Goal: Use online tool/utility: Utilize a website feature to perform a specific function

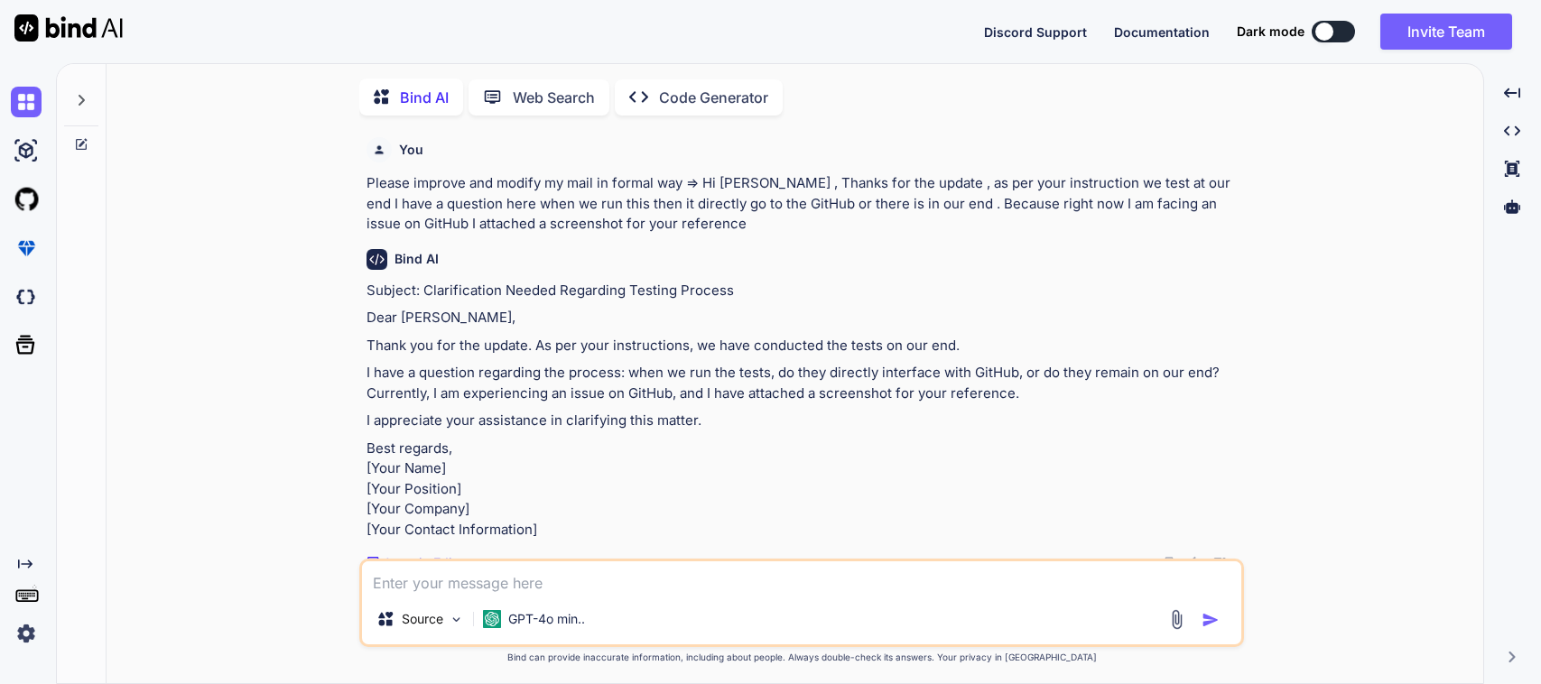
click at [520, 580] on textarea at bounding box center [801, 578] width 879 height 33
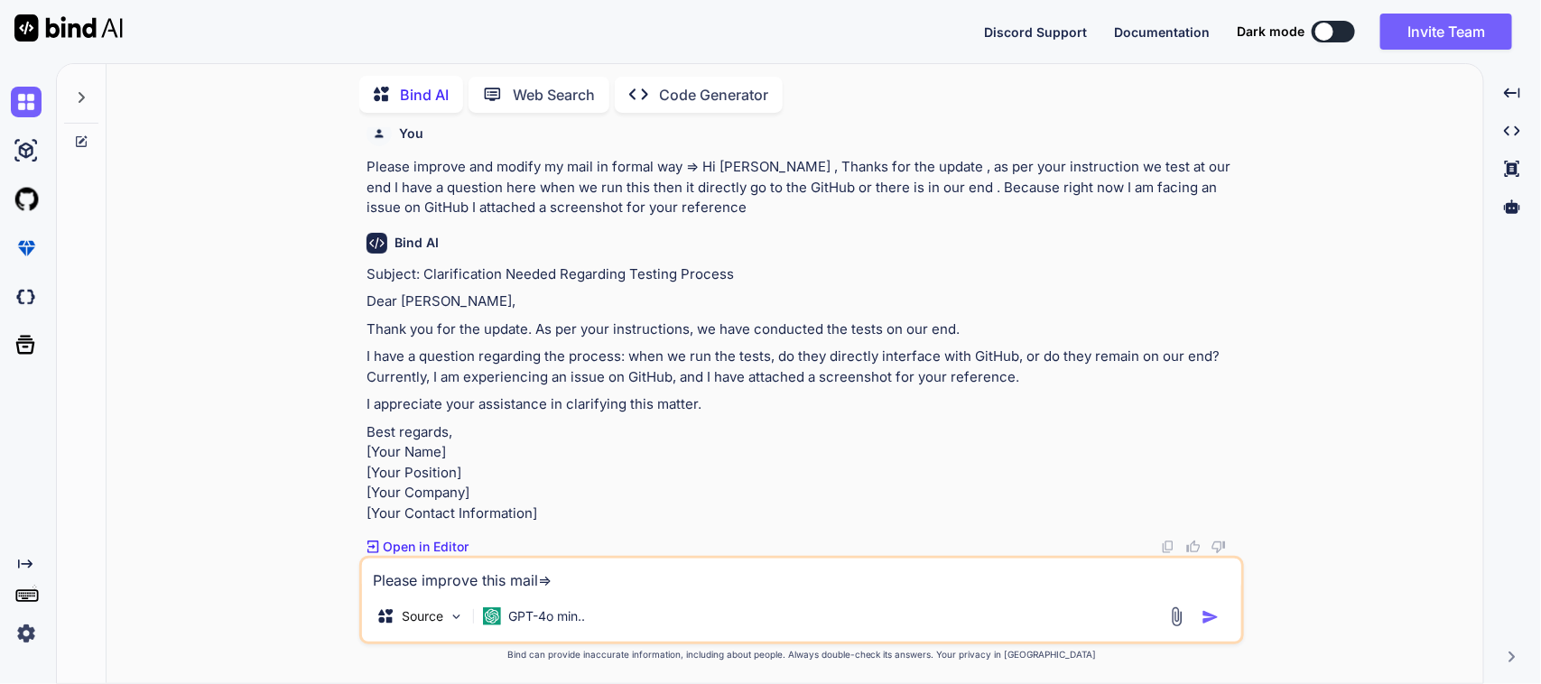
type textarea "Please improve this mail=> I have a question regarding the process: when we run…"
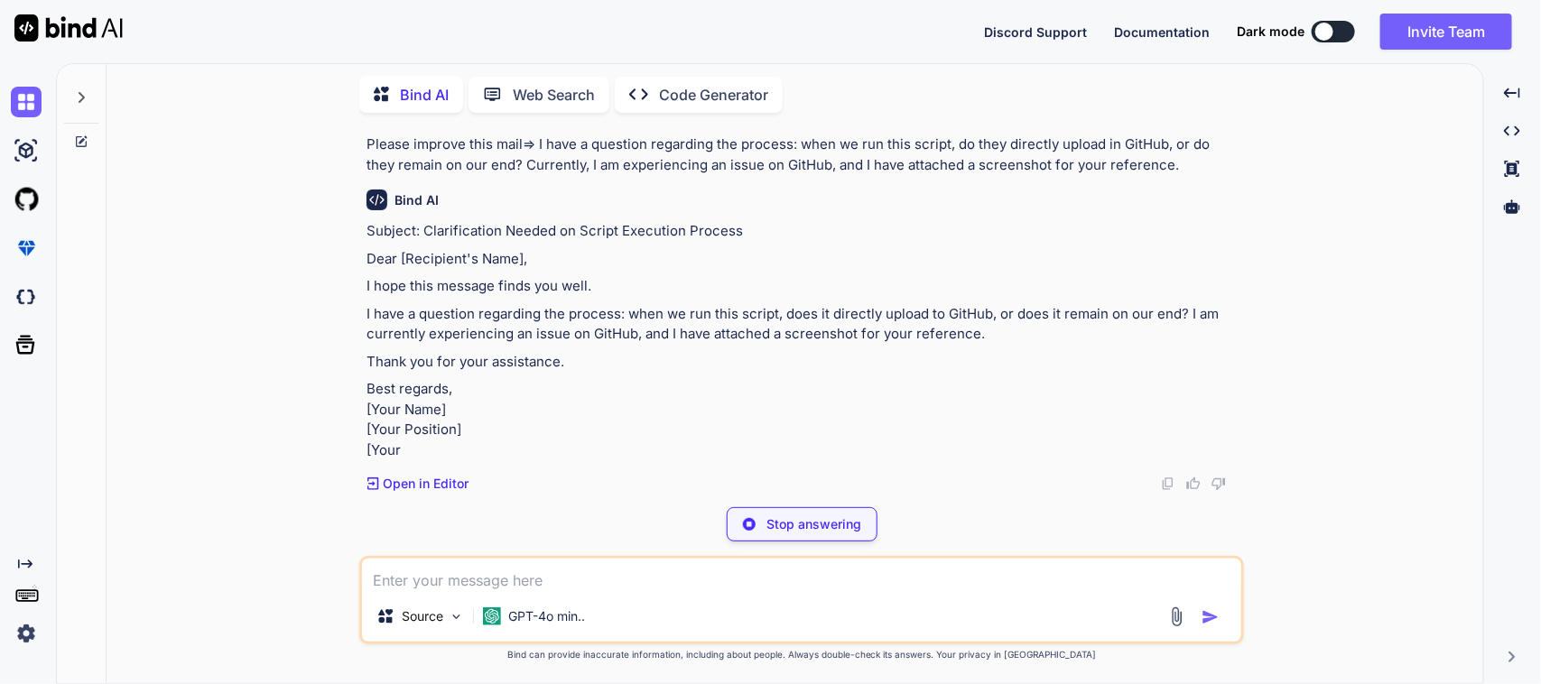
scroll to position [538, 0]
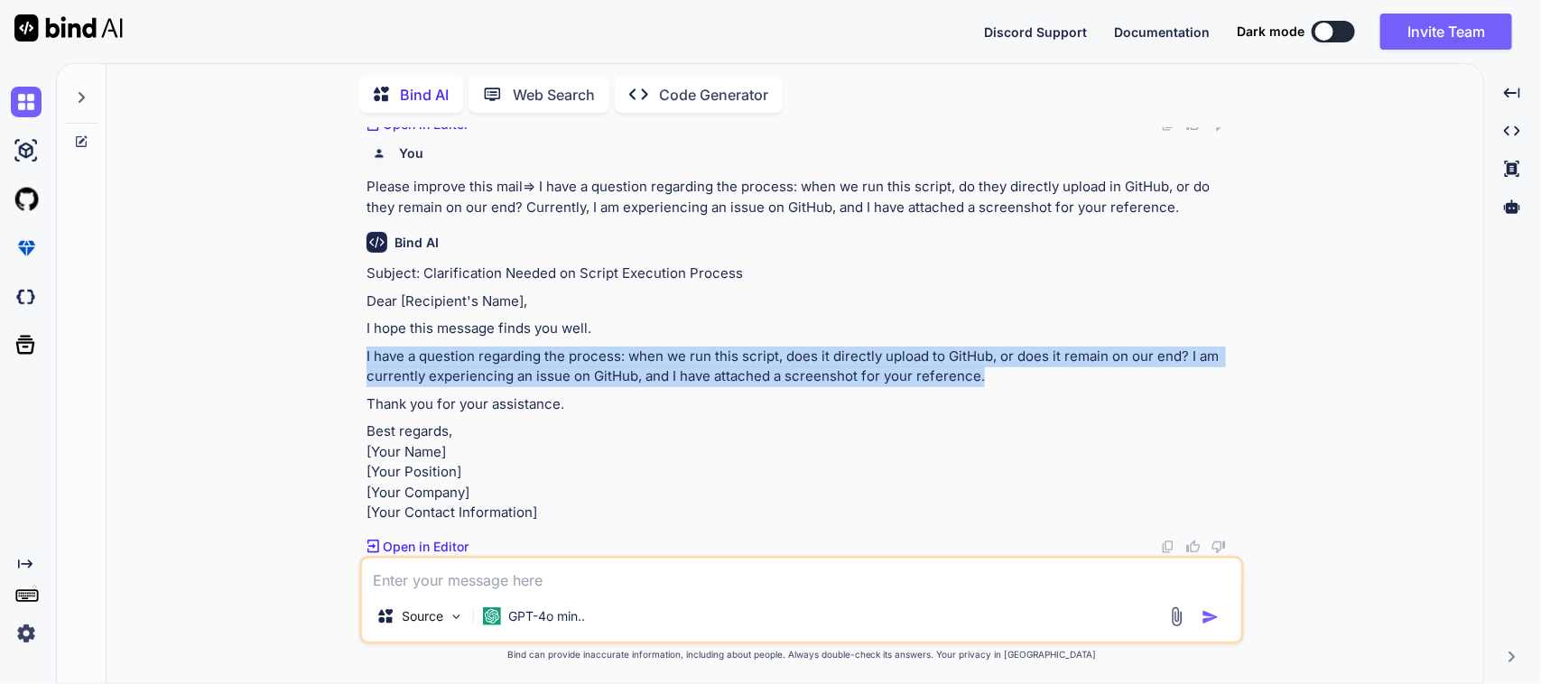
drag, startPoint x: 362, startPoint y: 336, endPoint x: 989, endPoint y: 350, distance: 626.8
click at [989, 350] on div "You Please improve and modify my mail in formal way => Hi [PERSON_NAME] , Thank…" at bounding box center [801, 405] width 885 height 556
copy p "I have a question regarding the process: when we run this script, does it direc…"
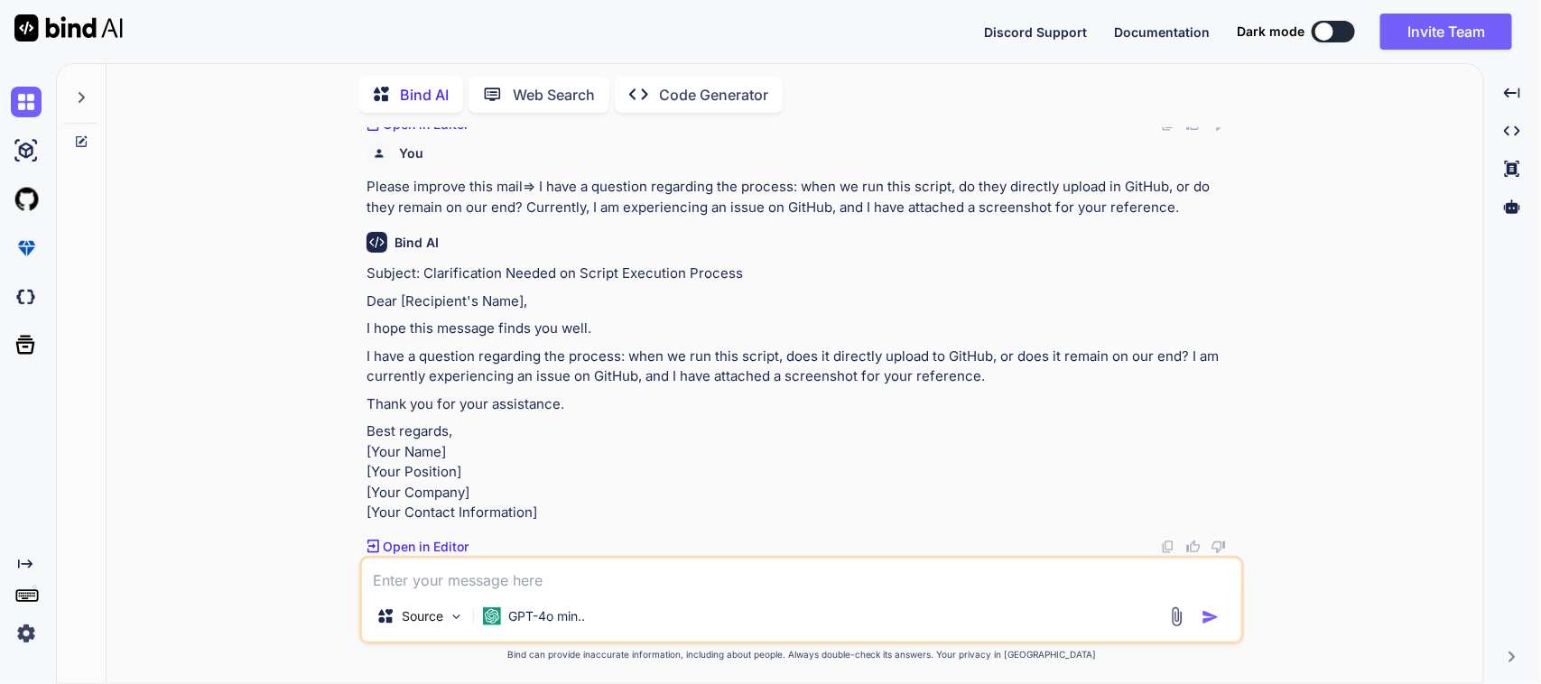
click at [490, 588] on textarea at bounding box center [801, 575] width 879 height 33
paste textarea "Thank you for the update. As per your instructions, we will conducted the tests…"
type textarea "Improve this => Thank you for the update. As per your instructions, we will con…"
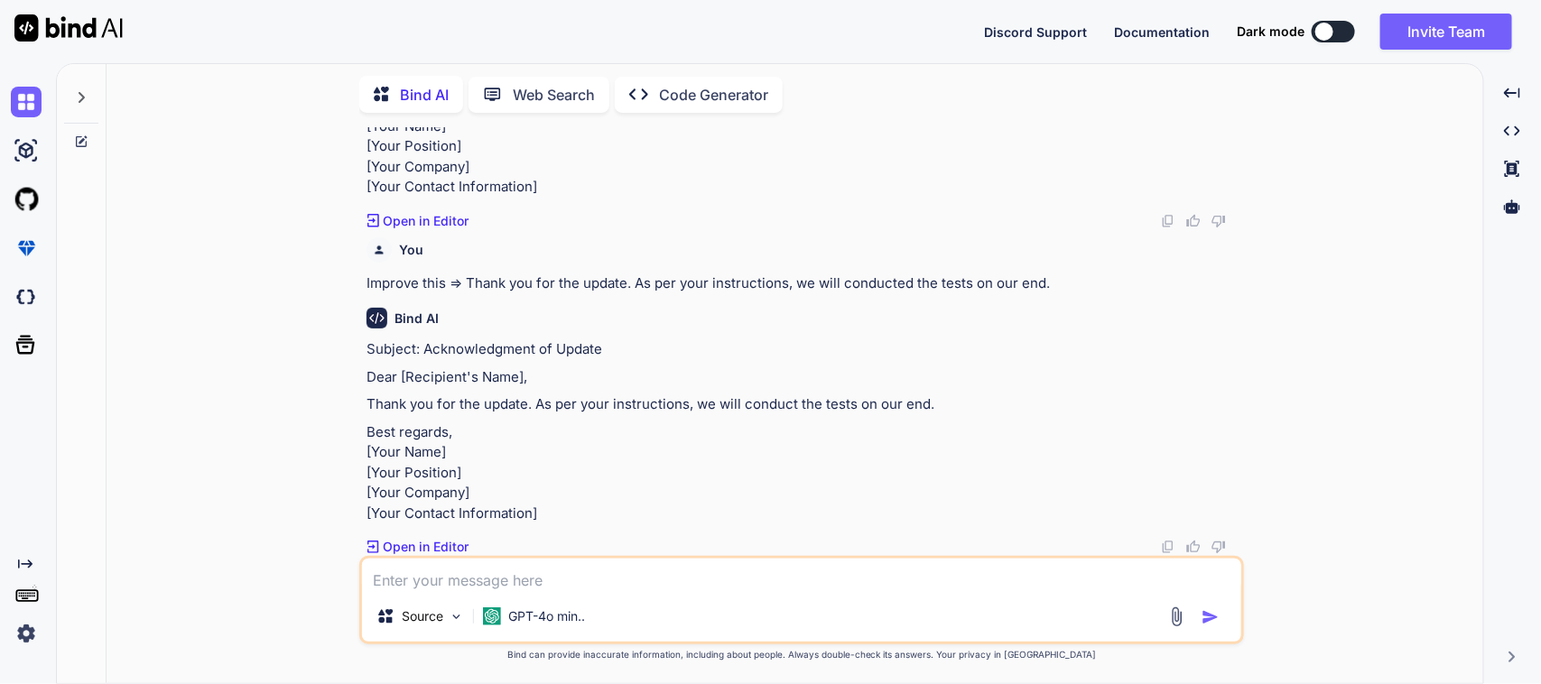
scroll to position [1003, 0]
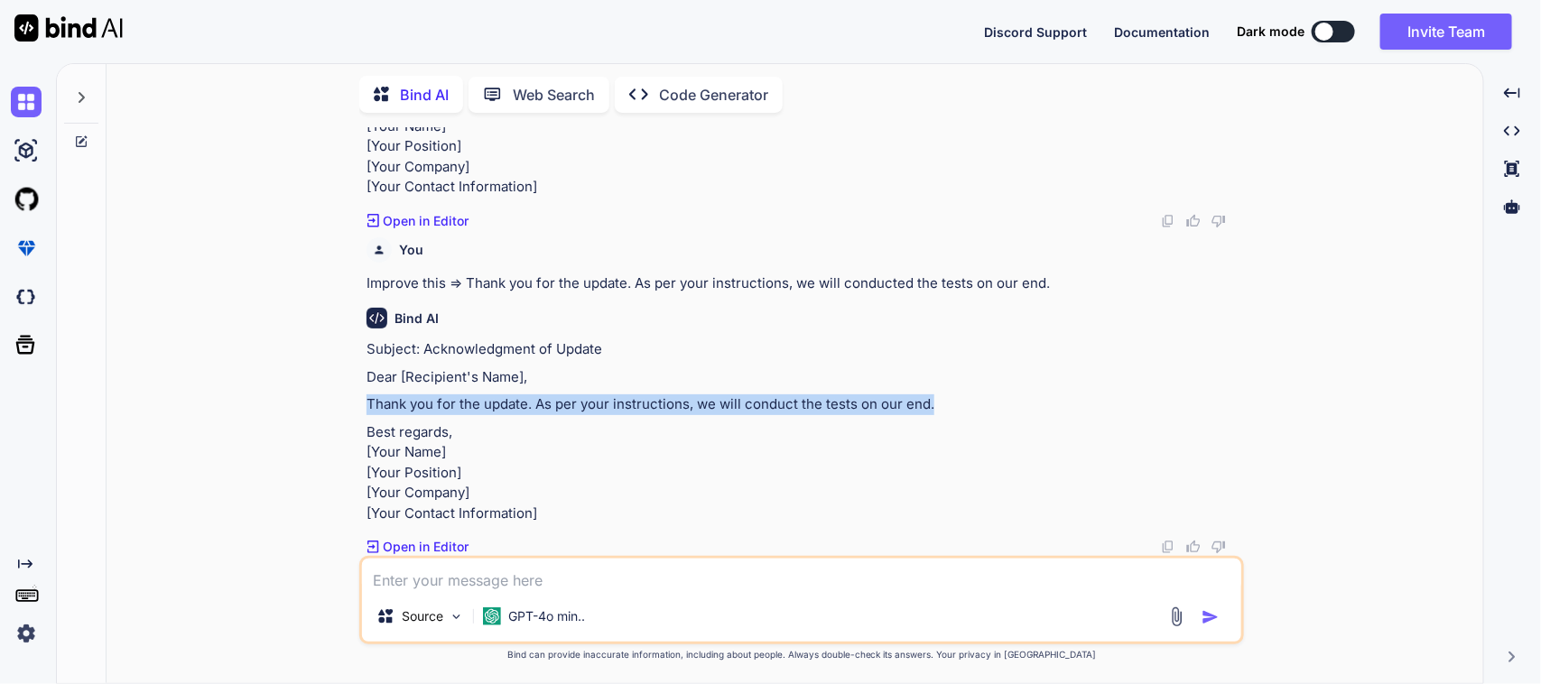
drag, startPoint x: 942, startPoint y: 321, endPoint x: 367, endPoint y: 330, distance: 574.3
click at [367, 395] on p "Thank you for the update. As per your instructions, we will conduct the tests o…" at bounding box center [804, 405] width 874 height 21
